Goal: Browse casually: Explore the website without a specific task or goal

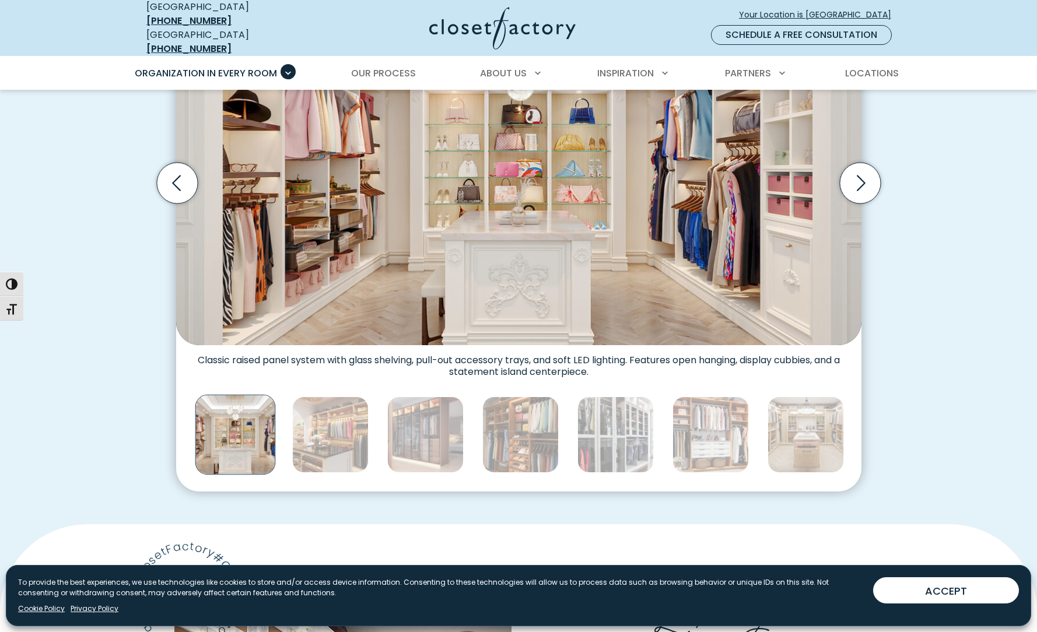
scroll to position [700, 0]
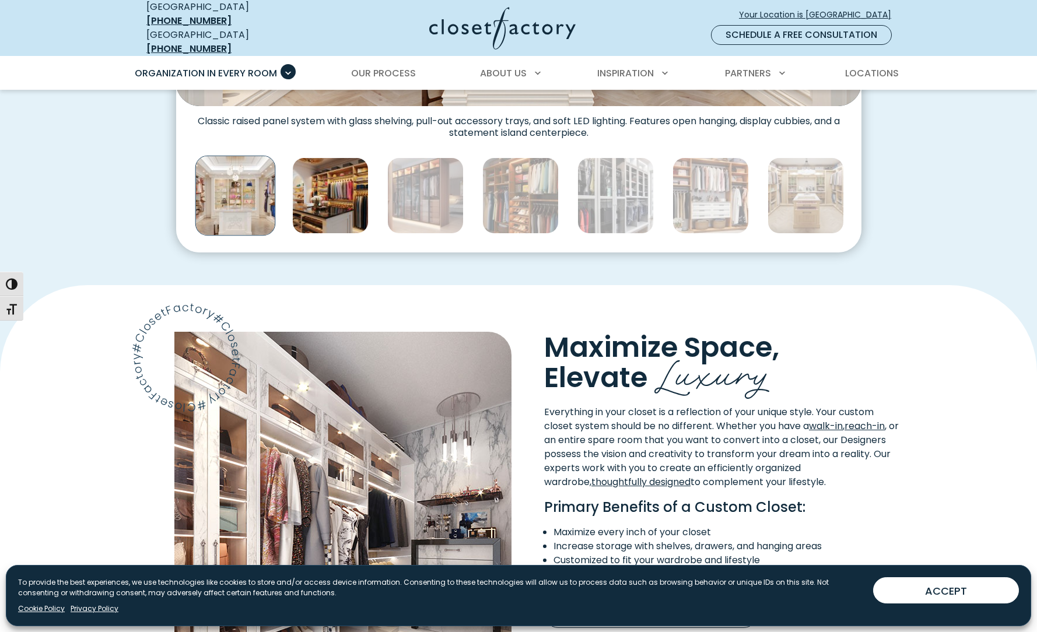
click at [352, 202] on img "Thumbnail Gallery" at bounding box center [330, 195] width 76 height 76
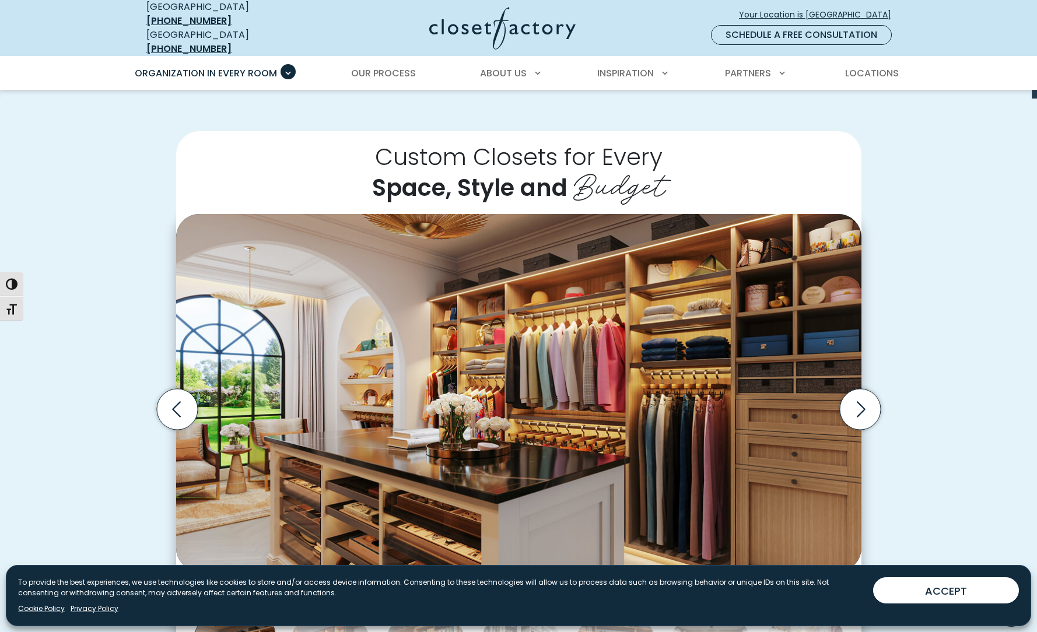
scroll to position [233, 0]
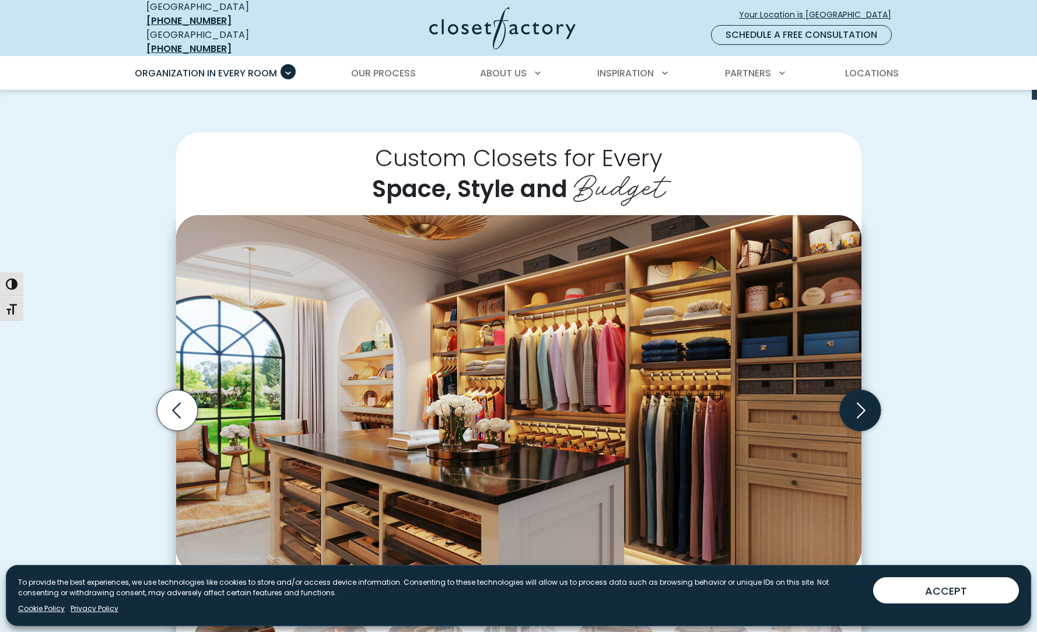
click at [859, 402] on icon "Next slide" at bounding box center [859, 410] width 41 height 41
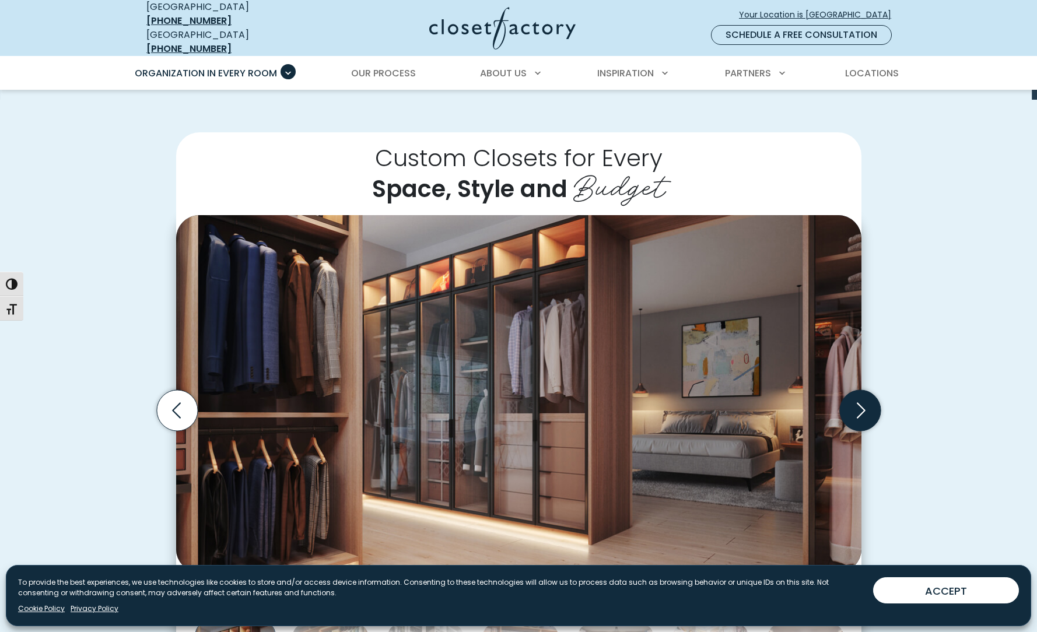
click at [859, 402] on icon "Next slide" at bounding box center [859, 410] width 41 height 41
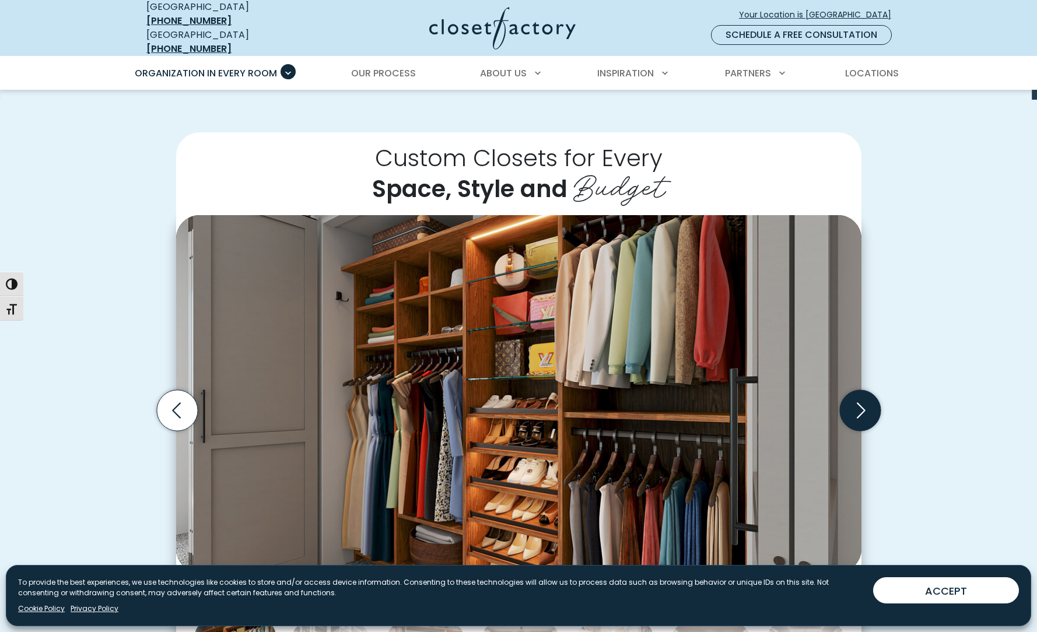
click at [859, 402] on icon "Next slide" at bounding box center [859, 410] width 41 height 41
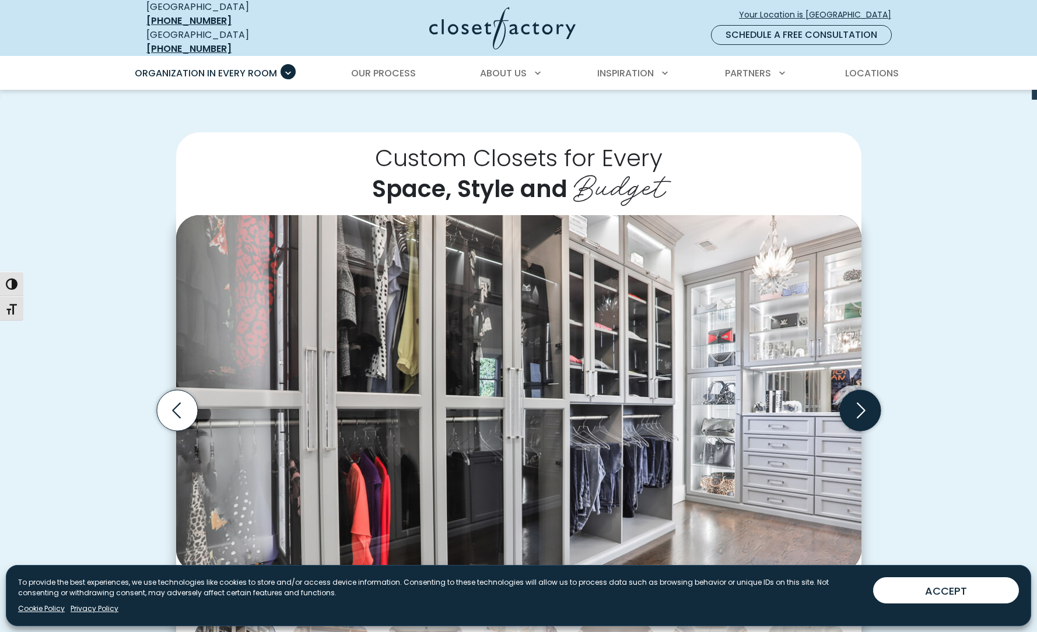
click at [859, 402] on icon "Next slide" at bounding box center [859, 410] width 41 height 41
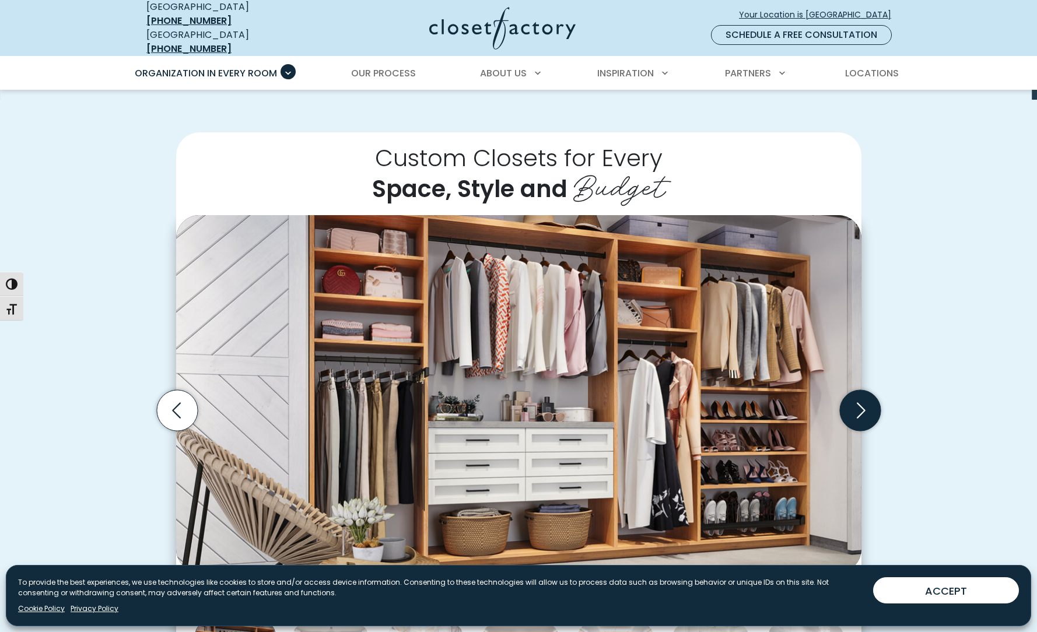
click at [859, 400] on icon "Next slide" at bounding box center [859, 410] width 41 height 41
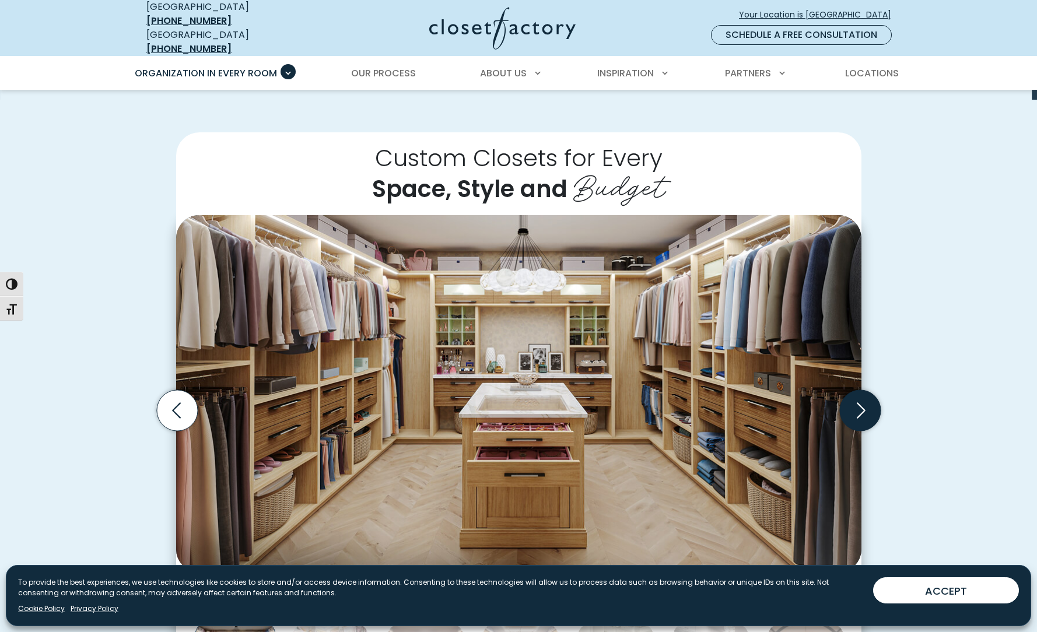
click at [859, 398] on icon "Next slide" at bounding box center [859, 410] width 41 height 41
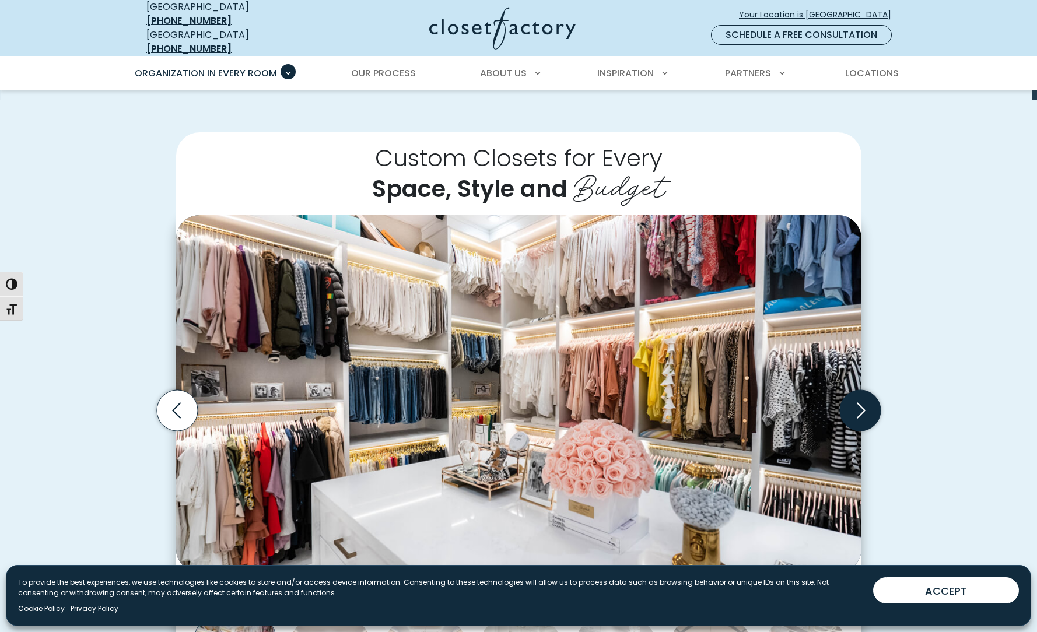
click at [859, 398] on icon "Next slide" at bounding box center [859, 410] width 41 height 41
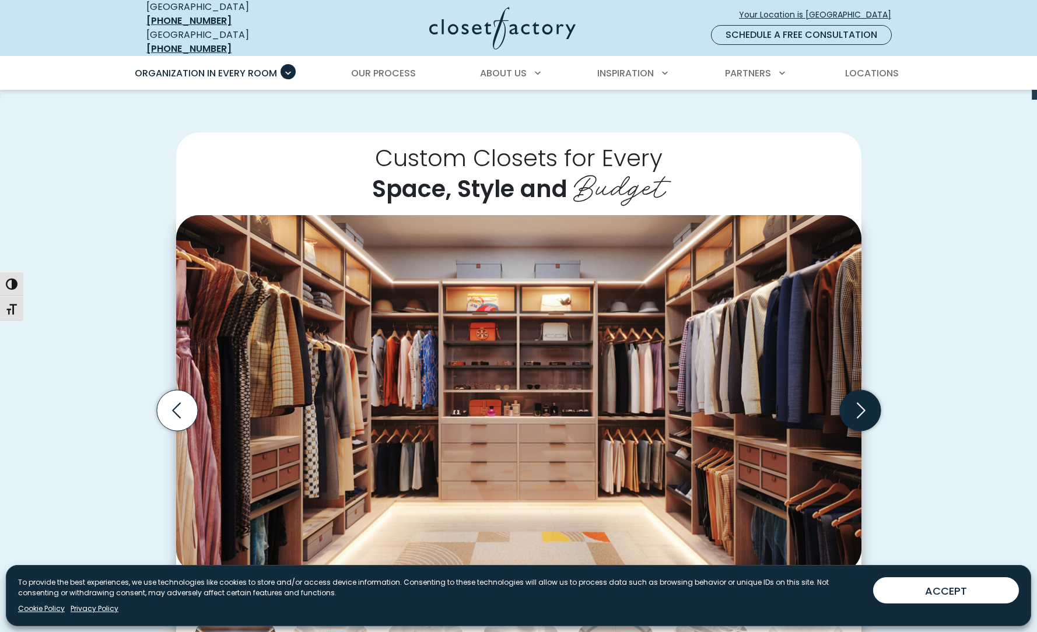
click at [859, 398] on icon "Next slide" at bounding box center [859, 410] width 41 height 41
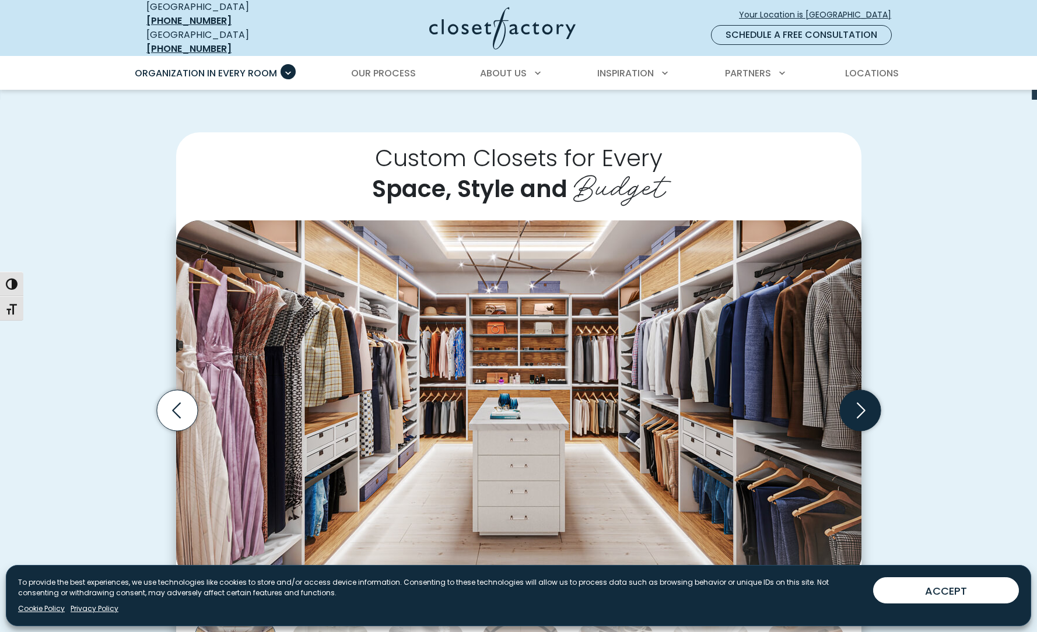
click at [859, 398] on icon "Next slide" at bounding box center [859, 410] width 41 height 41
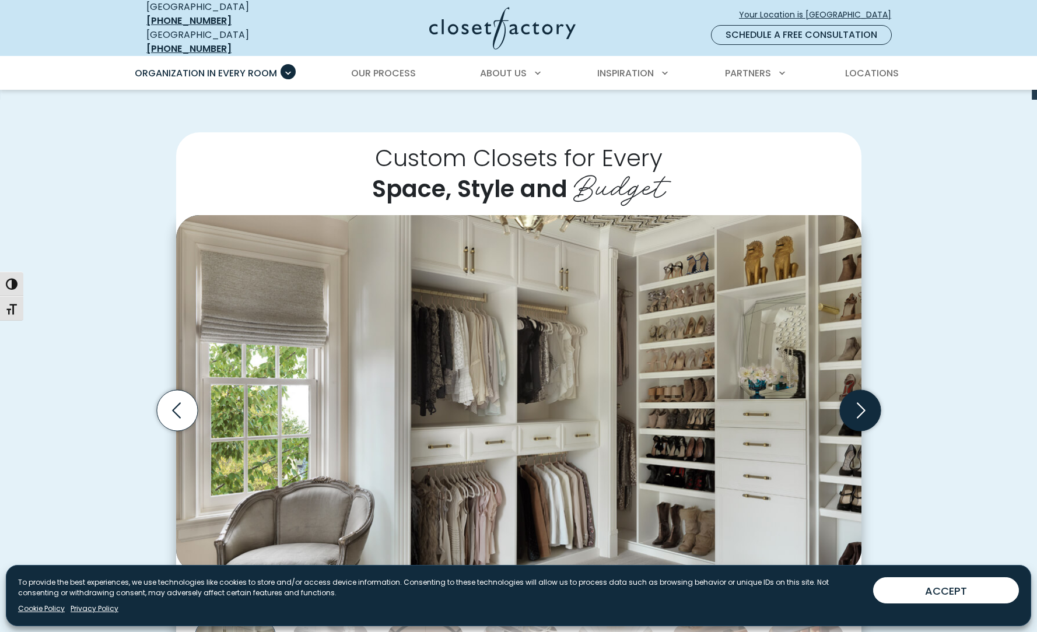
click at [859, 398] on icon "Next slide" at bounding box center [859, 410] width 41 height 41
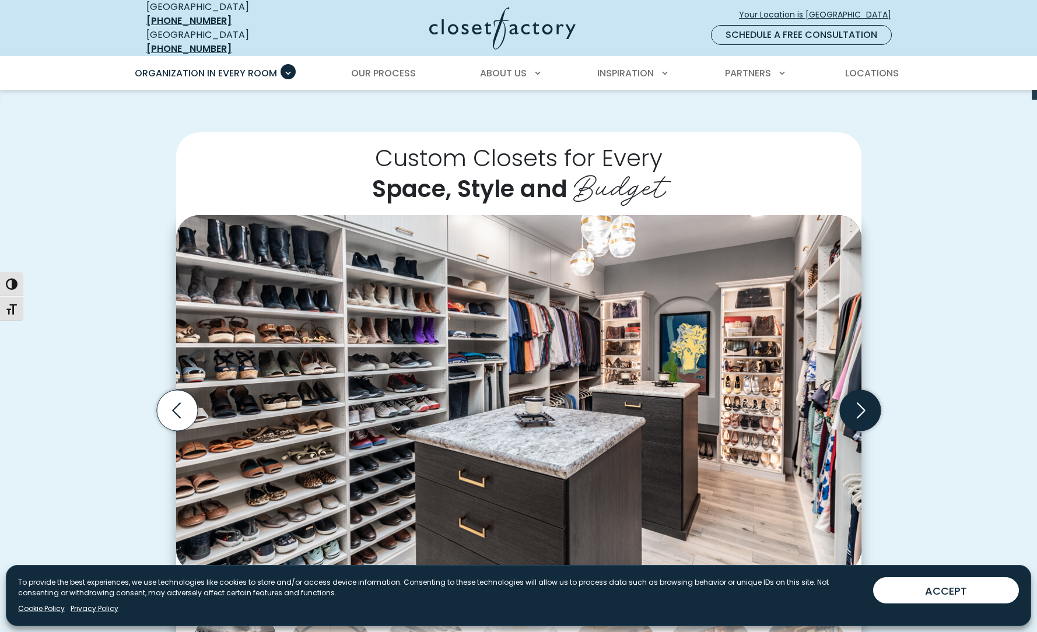
click at [859, 398] on icon "Next slide" at bounding box center [859, 410] width 41 height 41
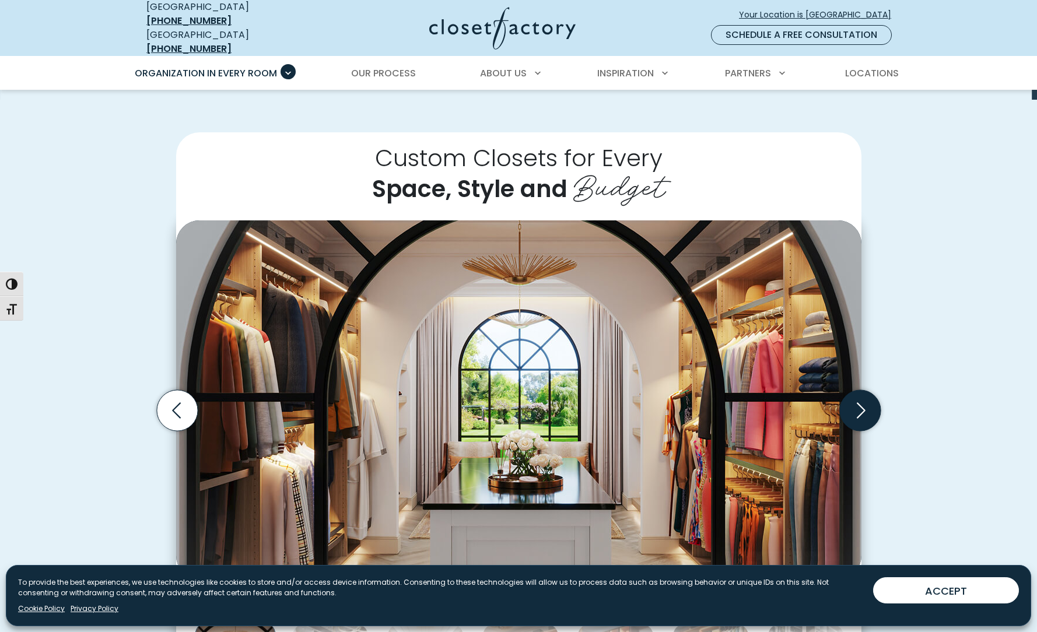
click at [859, 398] on icon "Next slide" at bounding box center [859, 410] width 41 height 41
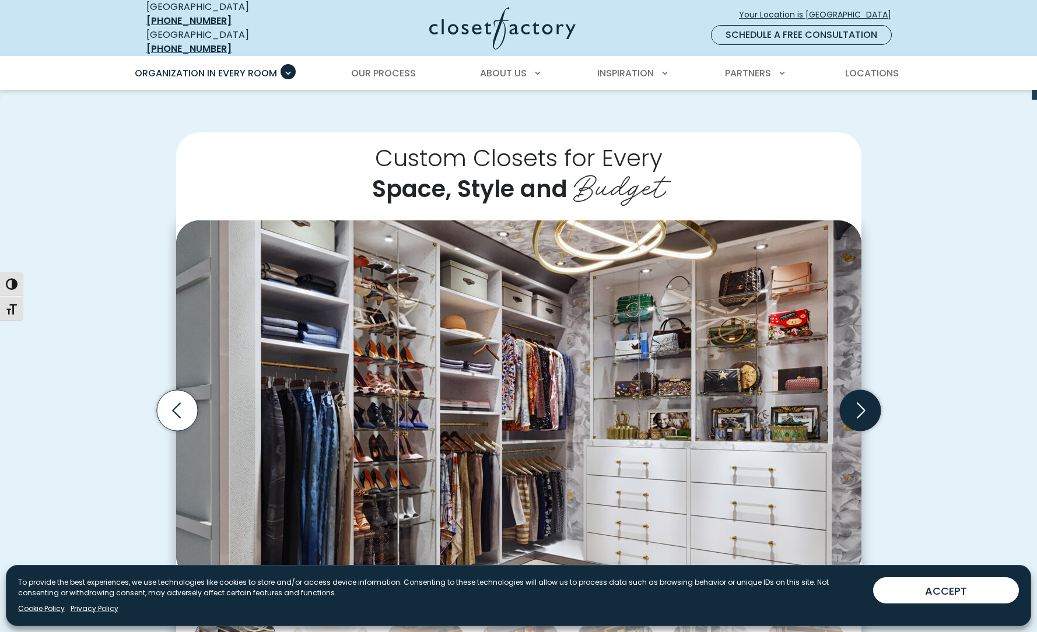
click at [859, 398] on icon "Next slide" at bounding box center [859, 410] width 41 height 41
